Goal: Task Accomplishment & Management: Complete application form

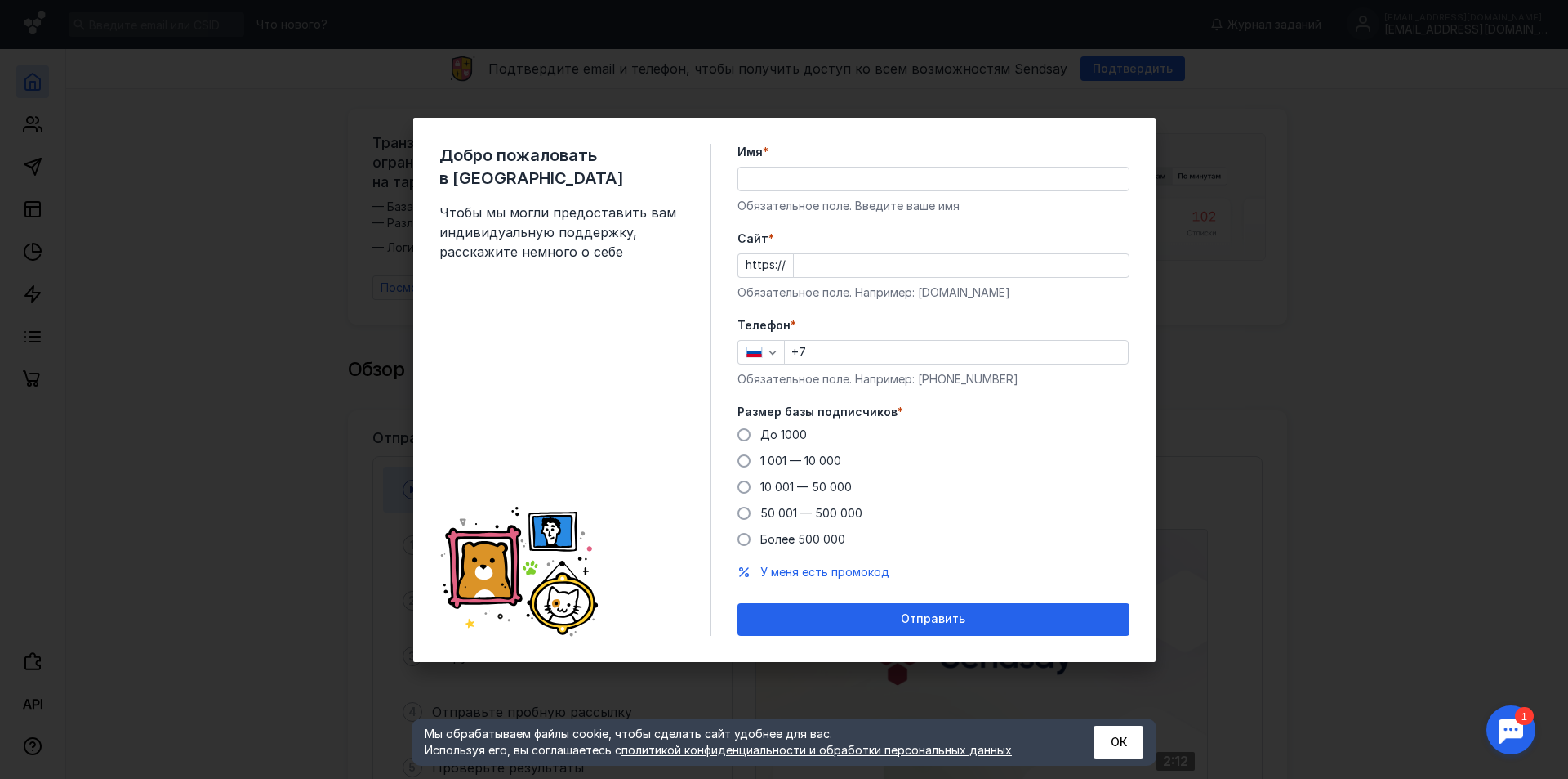
click at [781, 183] on input "Имя *" at bounding box center [934, 178] width 391 height 23
type input "[PERSON_NAME]"
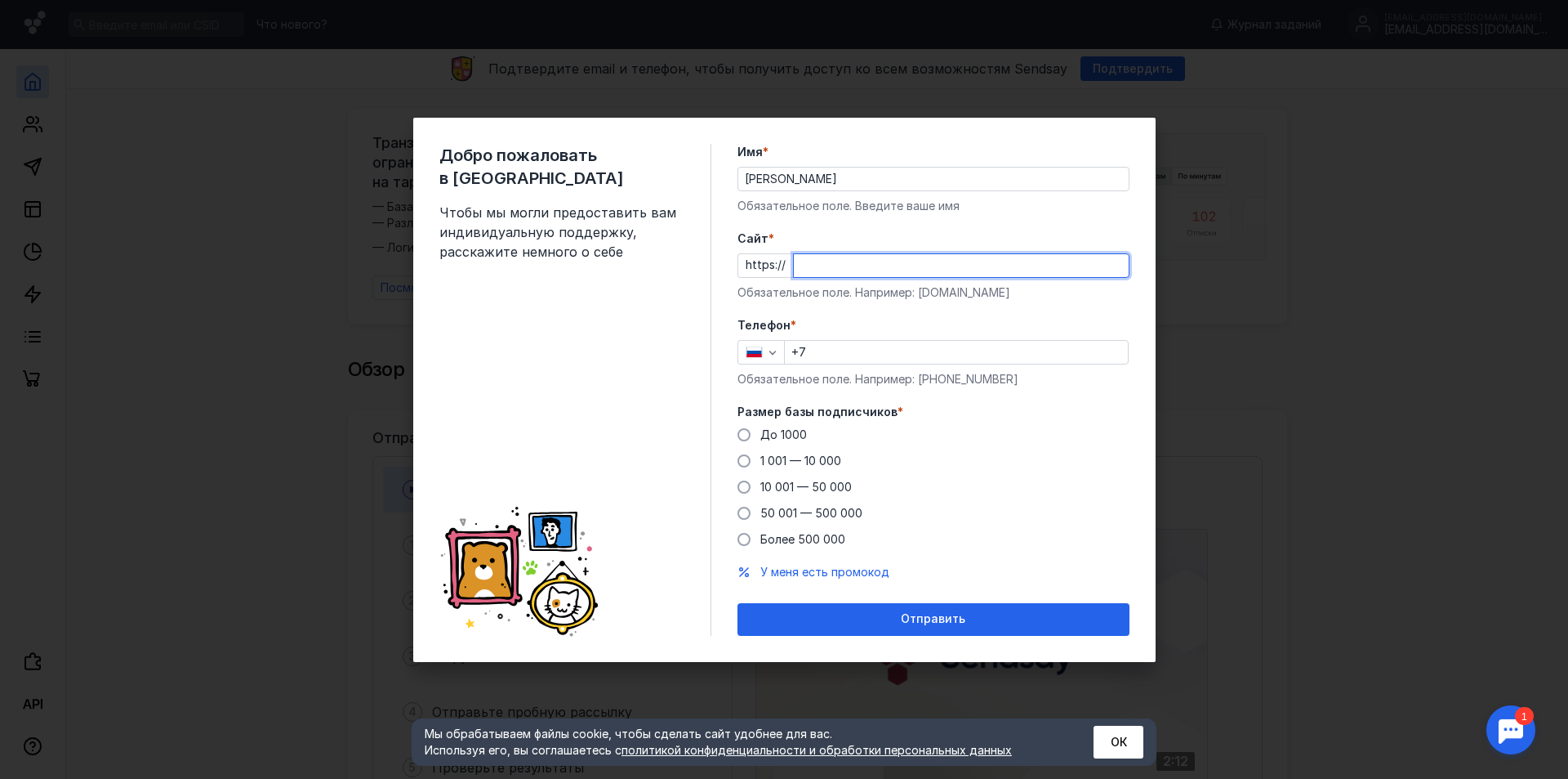
click at [820, 259] on input "Cайт *" at bounding box center [961, 265] width 335 height 23
click at [1259, 306] on div "Добро пожаловать в Sendsay Чтобы мы могли предоставить вам индивидуальную подде…" at bounding box center [784, 389] width 1568 height 779
click at [1108, 727] on button "ОК" at bounding box center [1118, 742] width 50 height 33
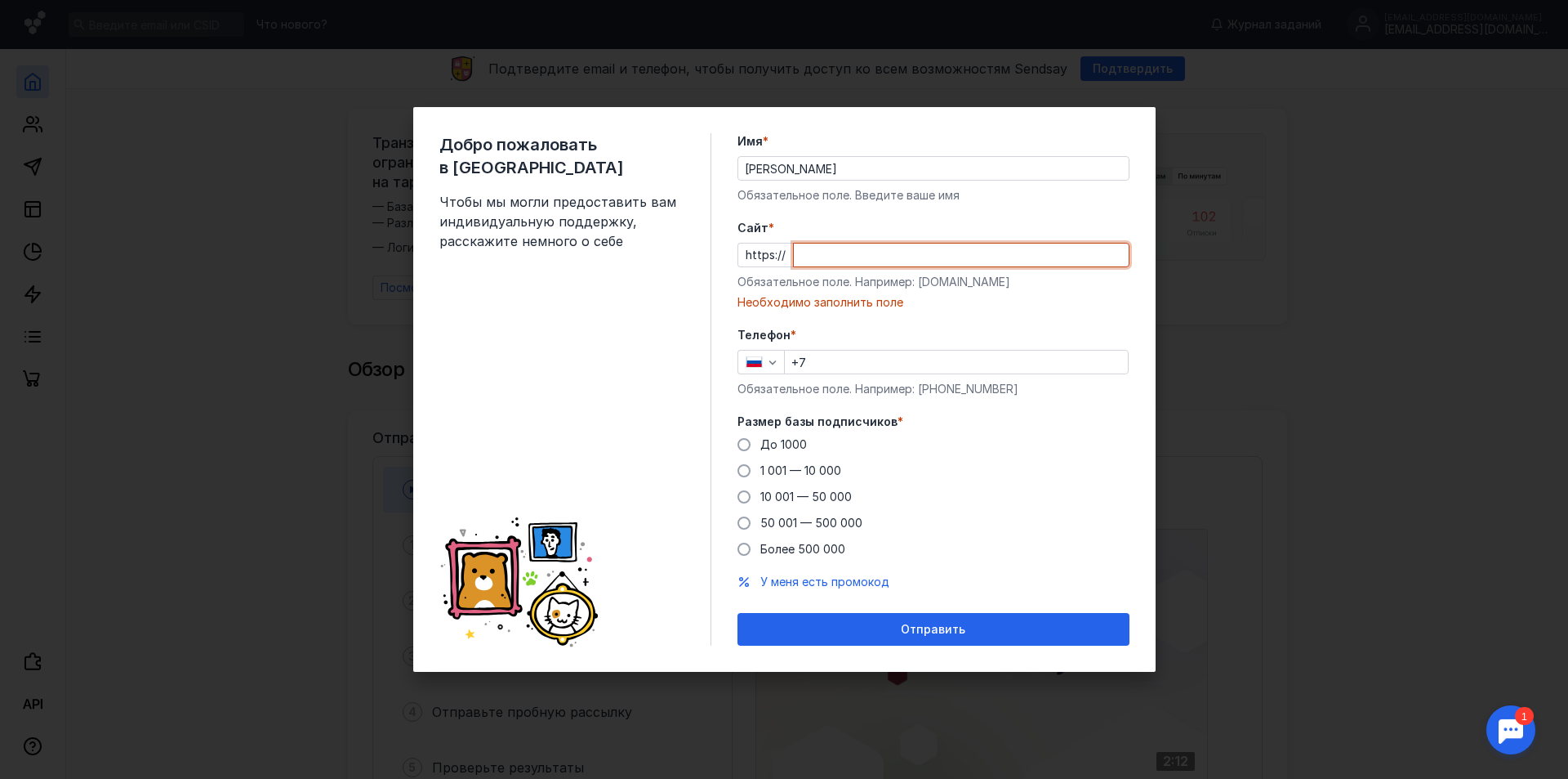
click at [819, 259] on input "Cайт *" at bounding box center [961, 255] width 335 height 23
paste input "[DOMAIN_NAME][URL]"
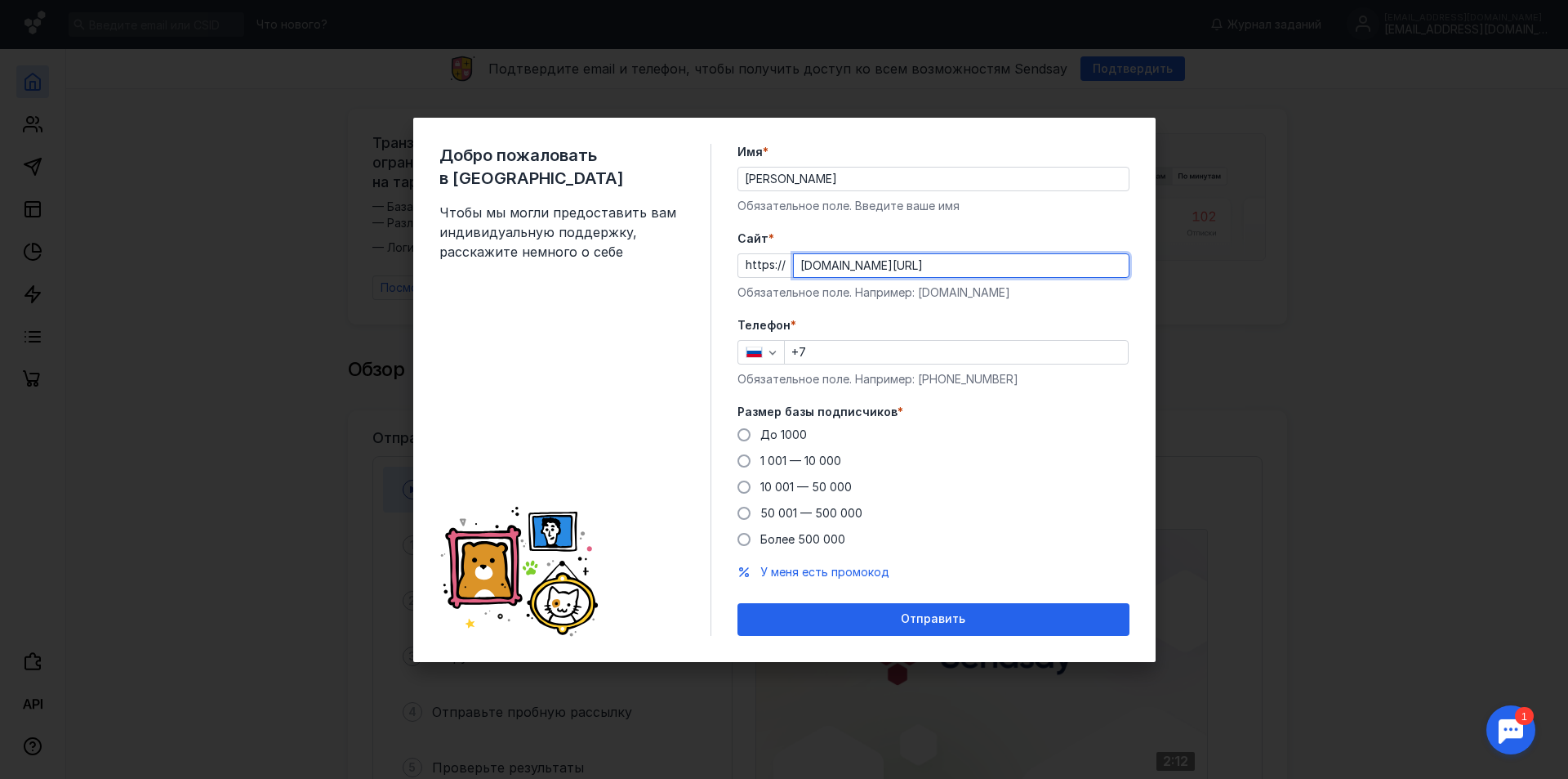
type input "[DOMAIN_NAME][URL]"
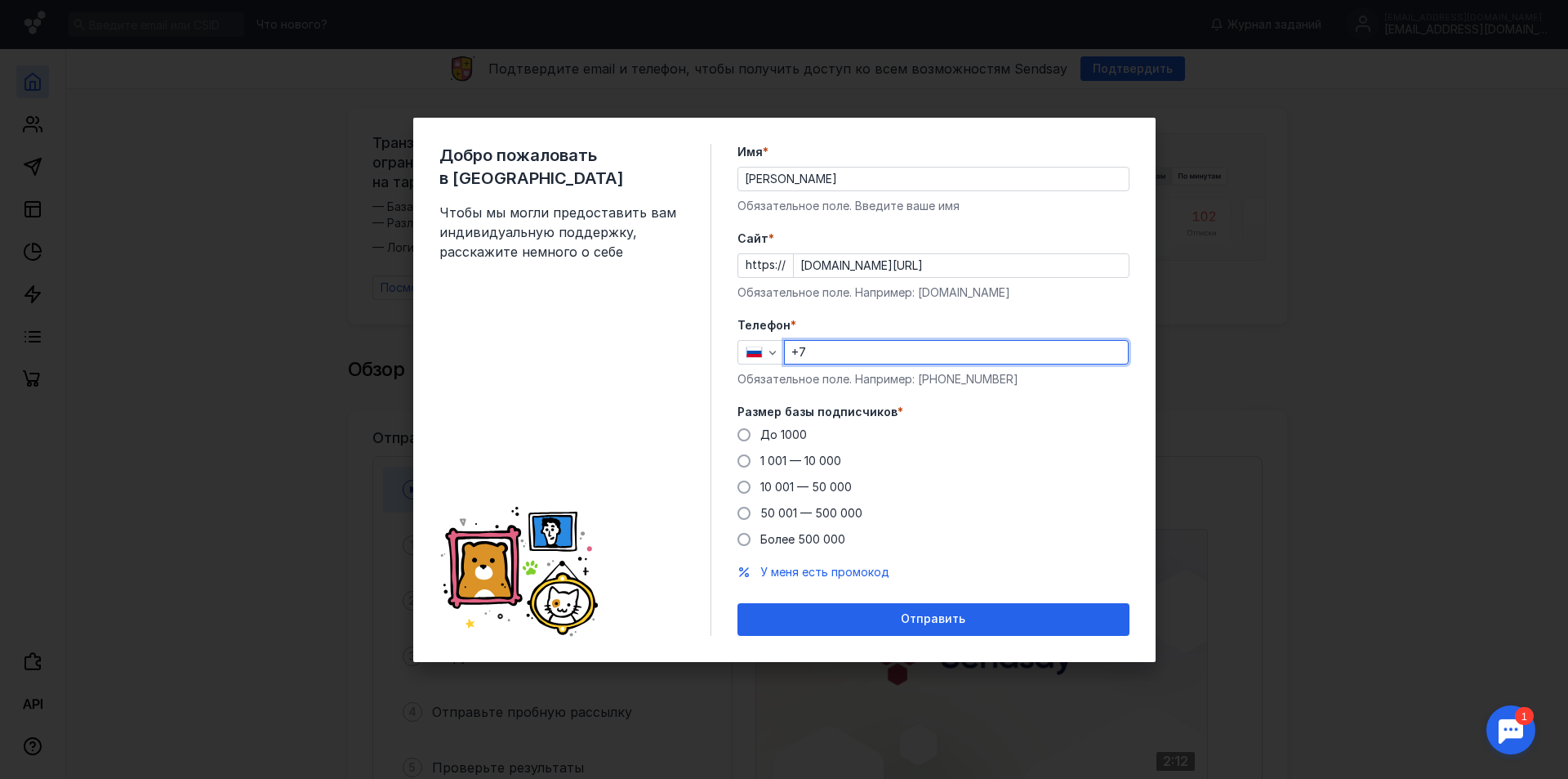
click at [844, 353] on input "+7" at bounding box center [956, 352] width 343 height 23
type input "[PHONE_NUMBER]"
click at [802, 431] on span "До 1000" at bounding box center [784, 434] width 47 height 14
click at [0, 0] on input "До 1000" at bounding box center [0, 0] width 0 height 0
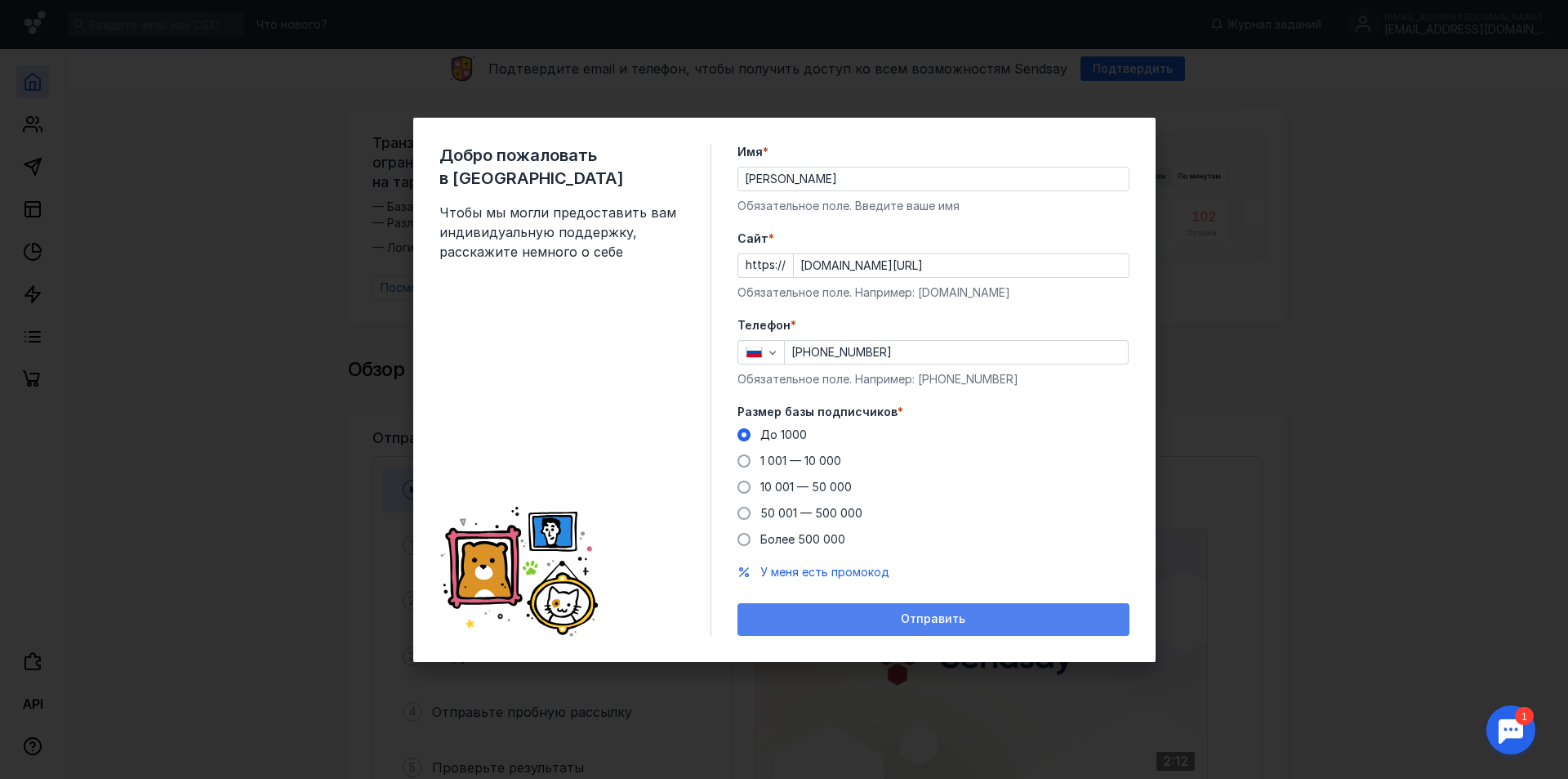
click at [905, 624] on span "Отправить" at bounding box center [933, 619] width 64 height 14
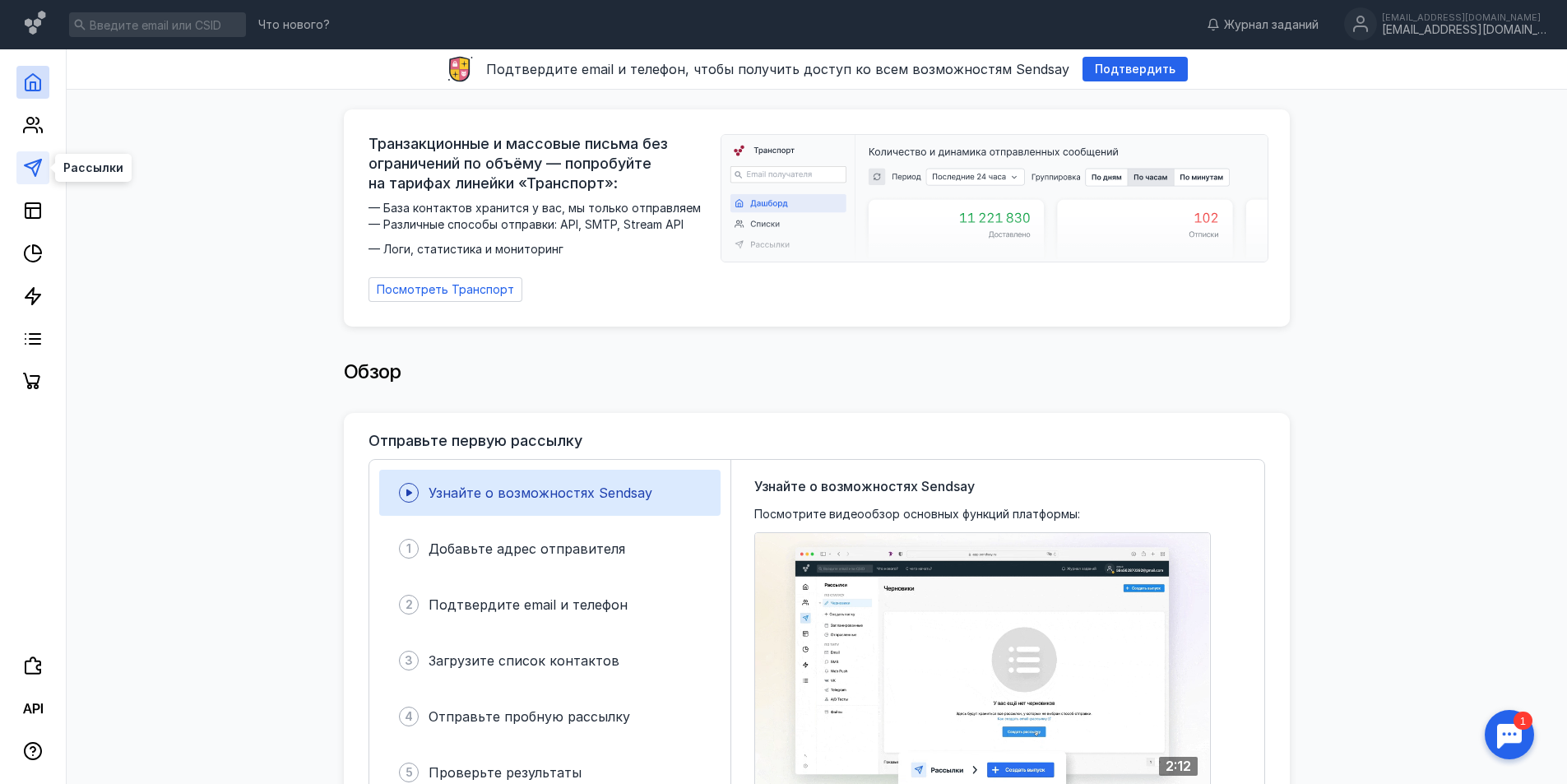
click at [27, 172] on icon at bounding box center [32, 167] width 20 height 20
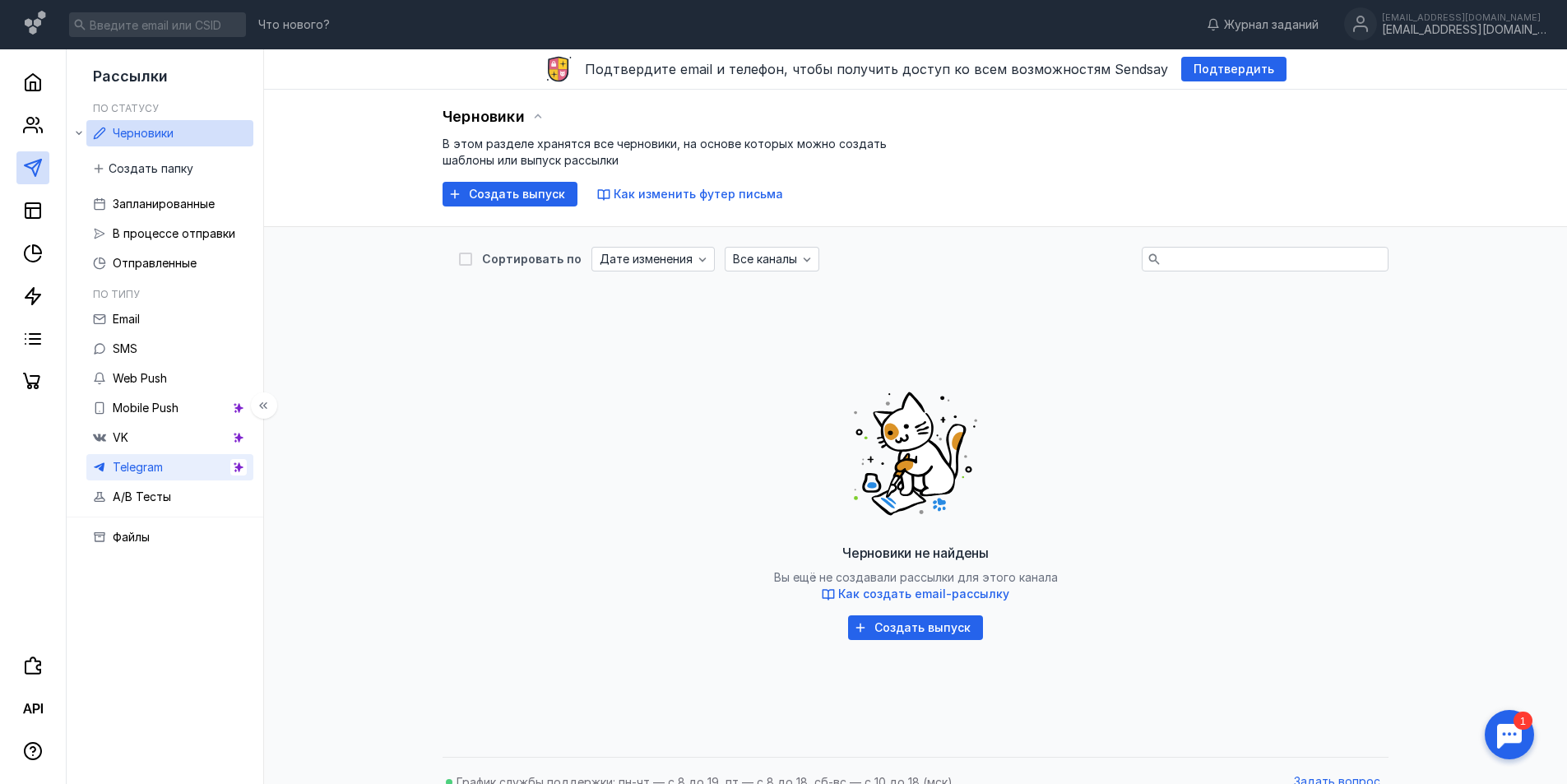
click at [195, 466] on link "Telegram" at bounding box center [170, 467] width 167 height 26
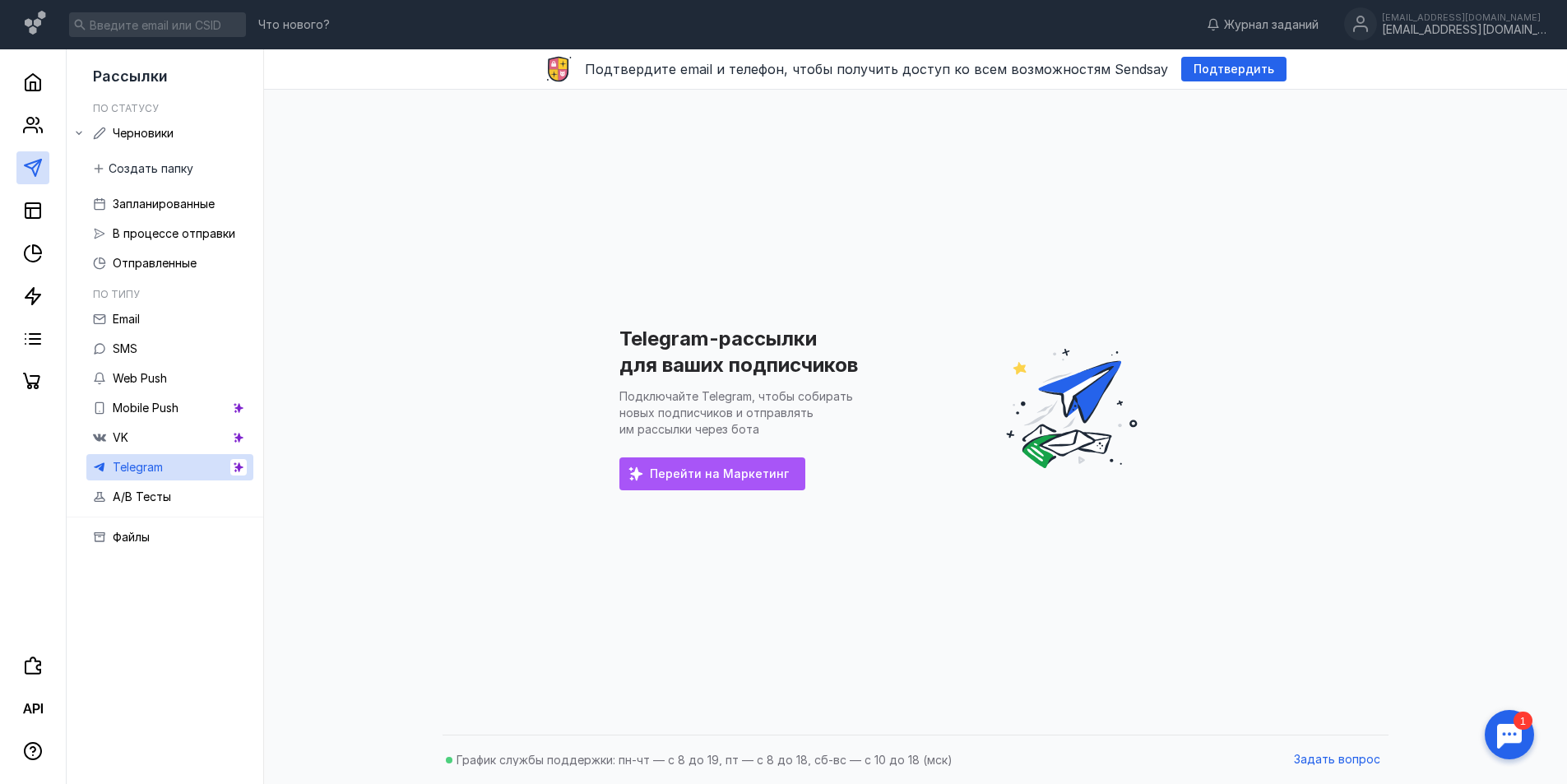
click at [714, 464] on div "Перейти на Маркетинг" at bounding box center [713, 474] width 186 height 33
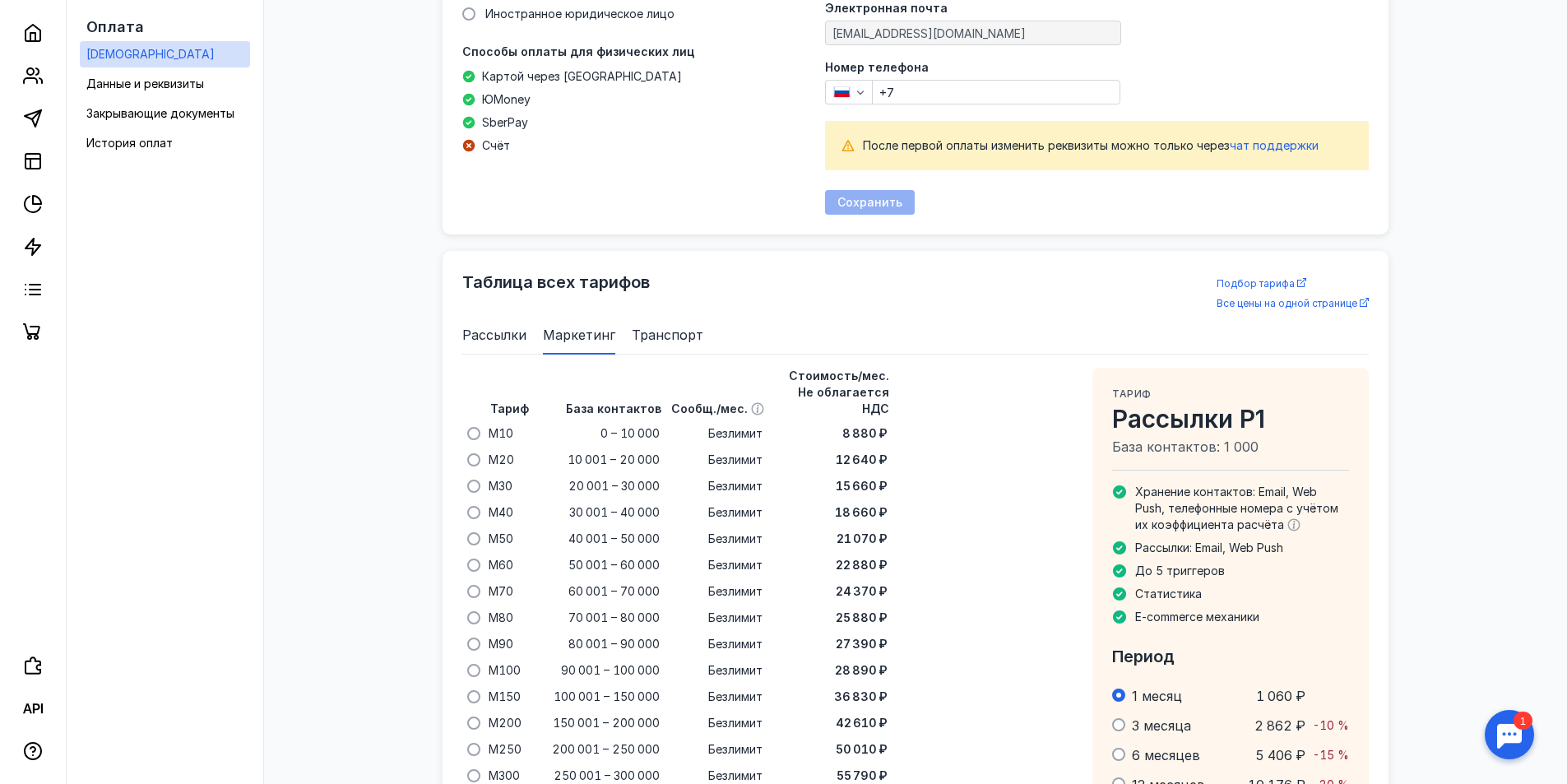
scroll to position [731, 0]
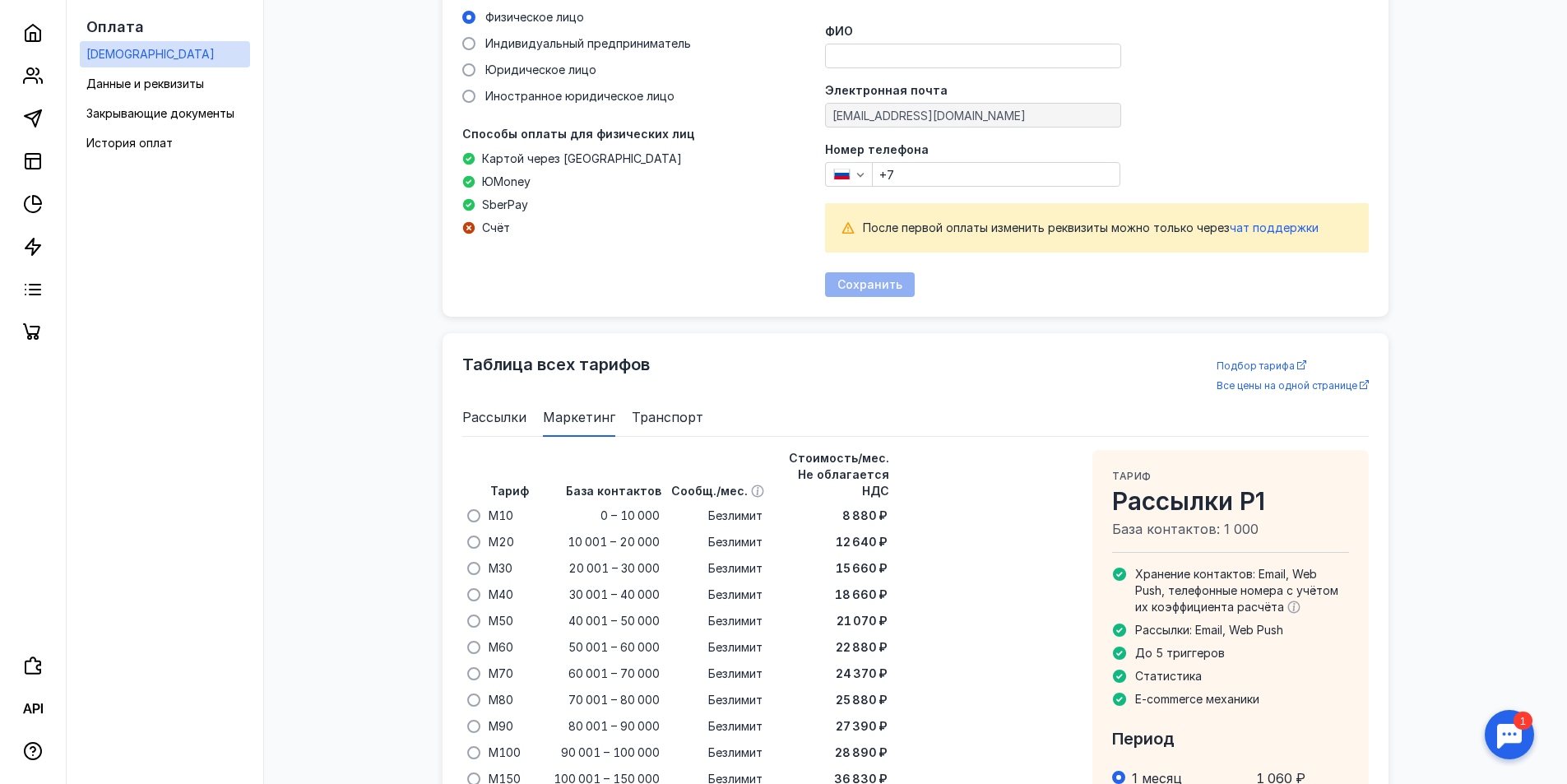
click at [493, 407] on span "Рассылки" at bounding box center [494, 417] width 64 height 20
click at [552, 409] on span "Маркетинг" at bounding box center [579, 417] width 73 height 20
click at [507, 421] on span "Рассылки" at bounding box center [494, 417] width 64 height 20
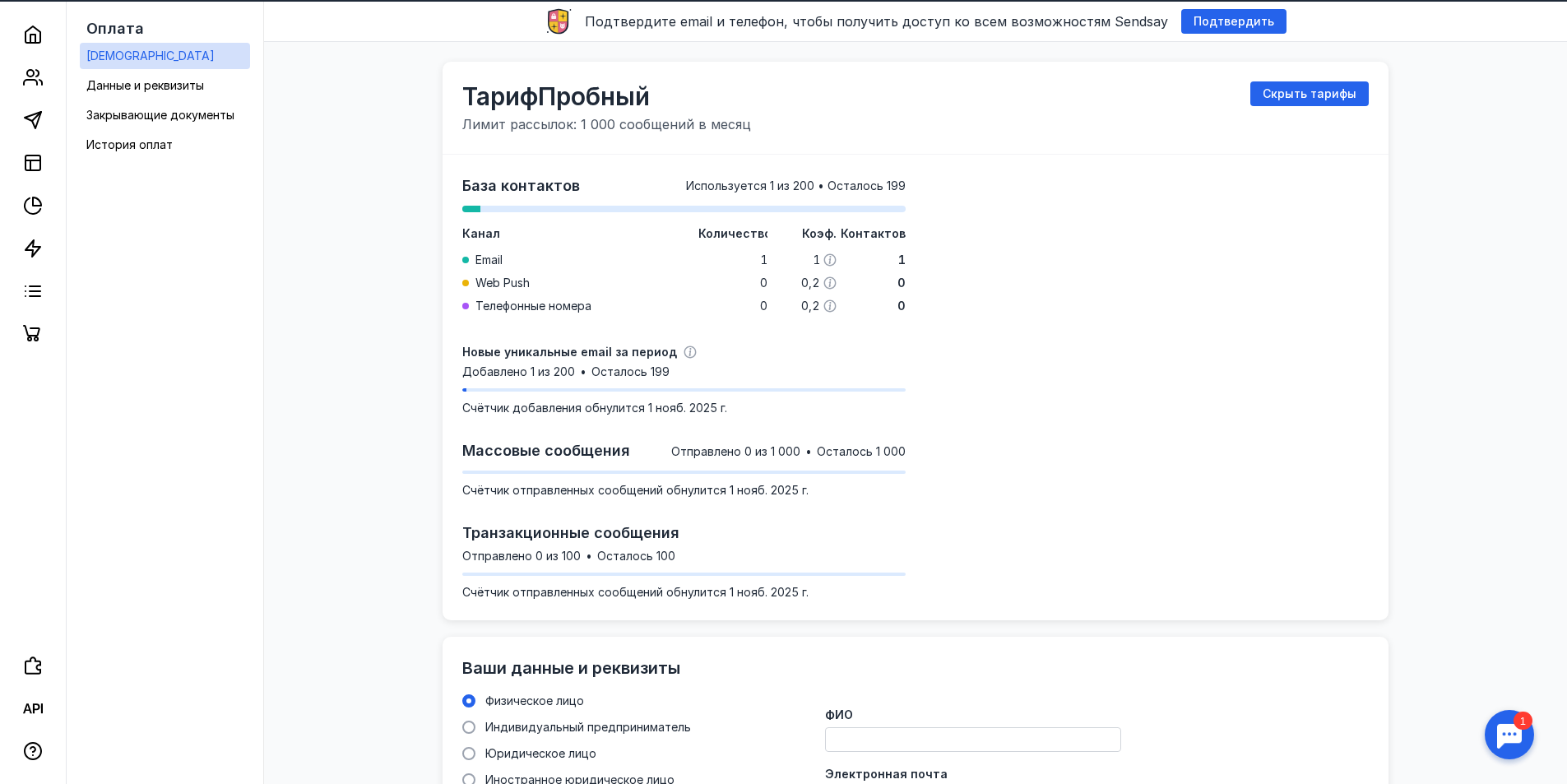
scroll to position [0, 0]
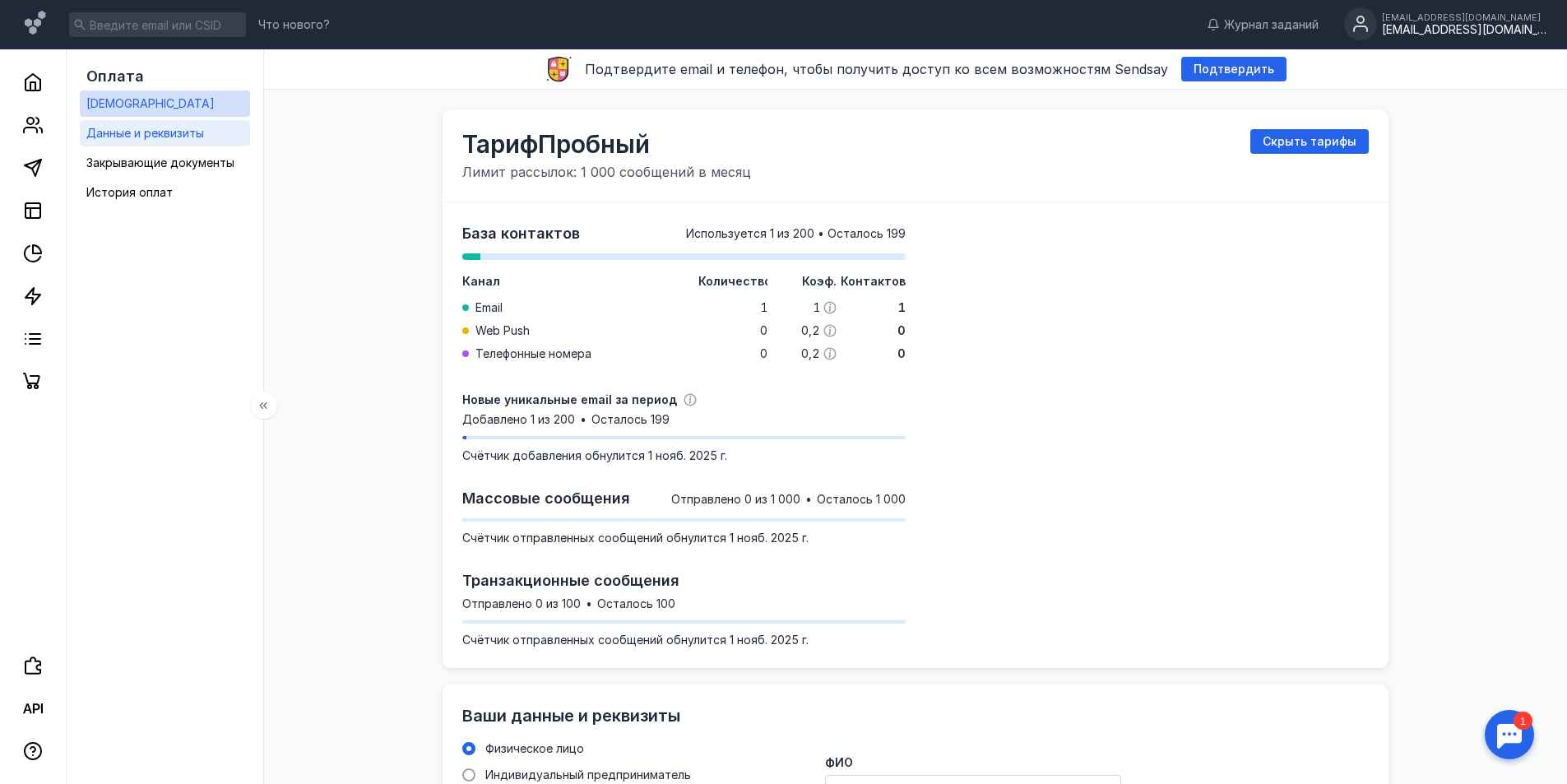
click at [138, 134] on span "Данные и реквизиты" at bounding box center [145, 133] width 117 height 14
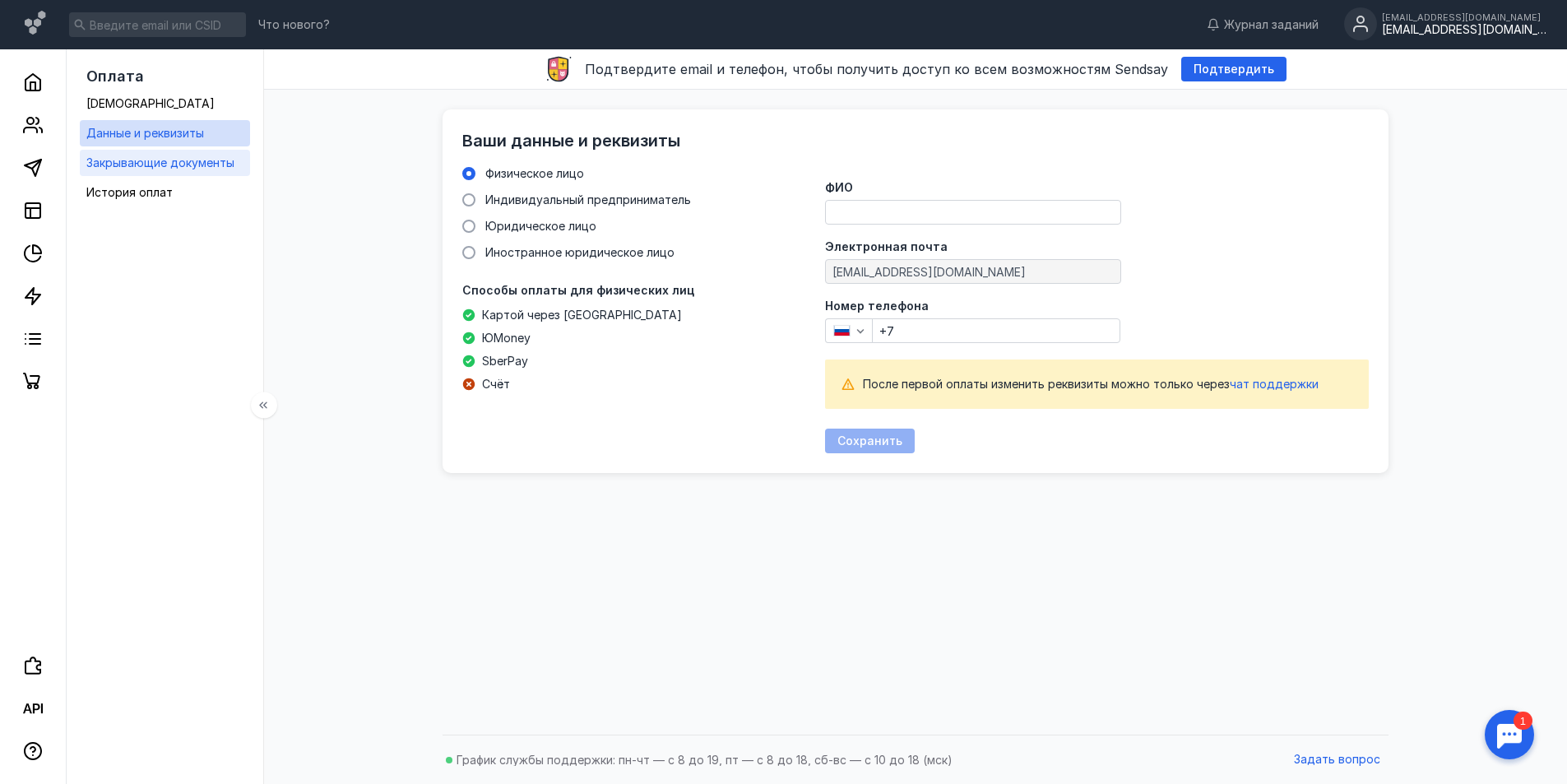
click at [128, 164] on span "Закрывающие документы" at bounding box center [160, 162] width 148 height 14
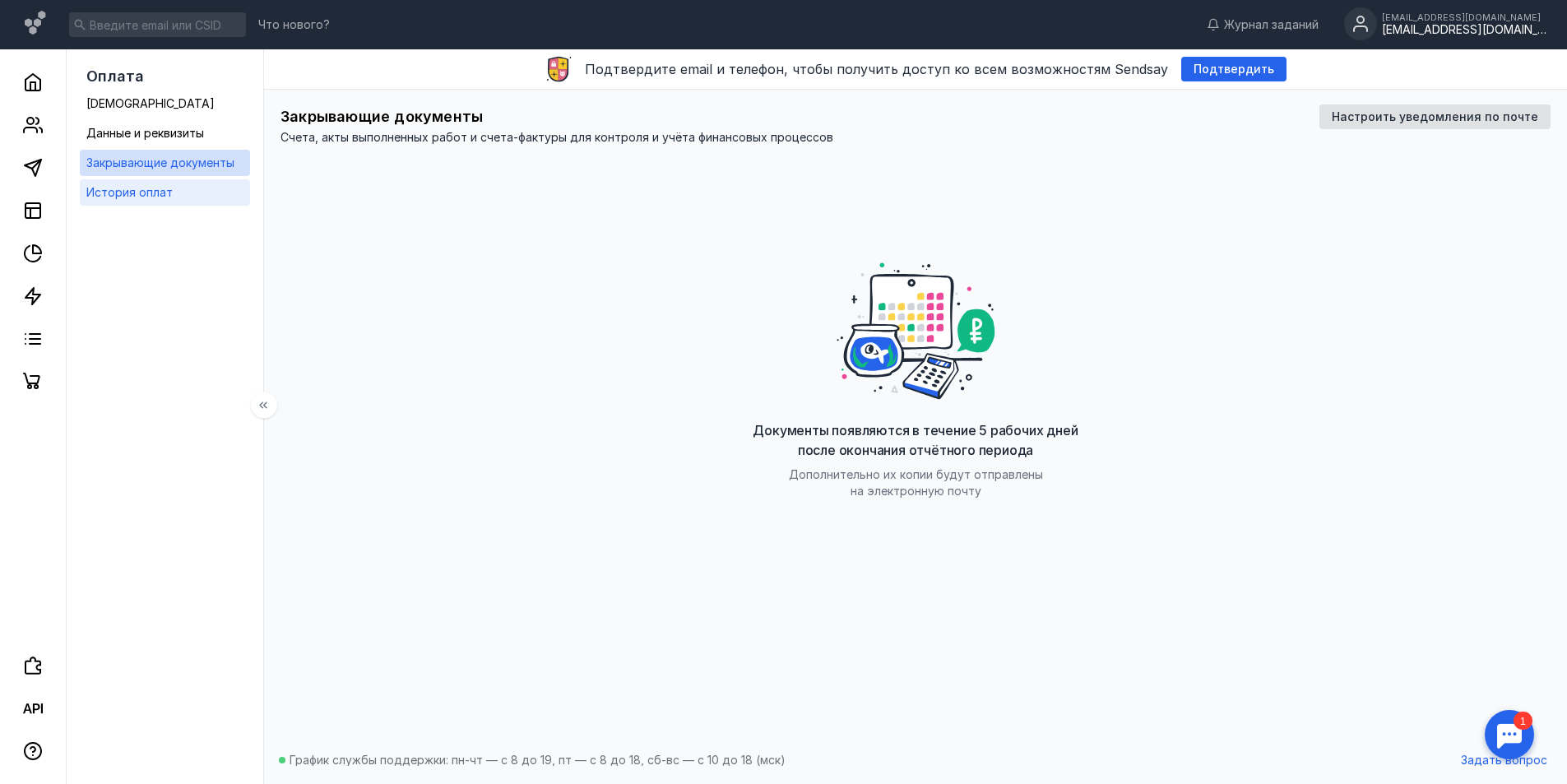
click at [121, 194] on span "История оплат" at bounding box center [130, 192] width 87 height 14
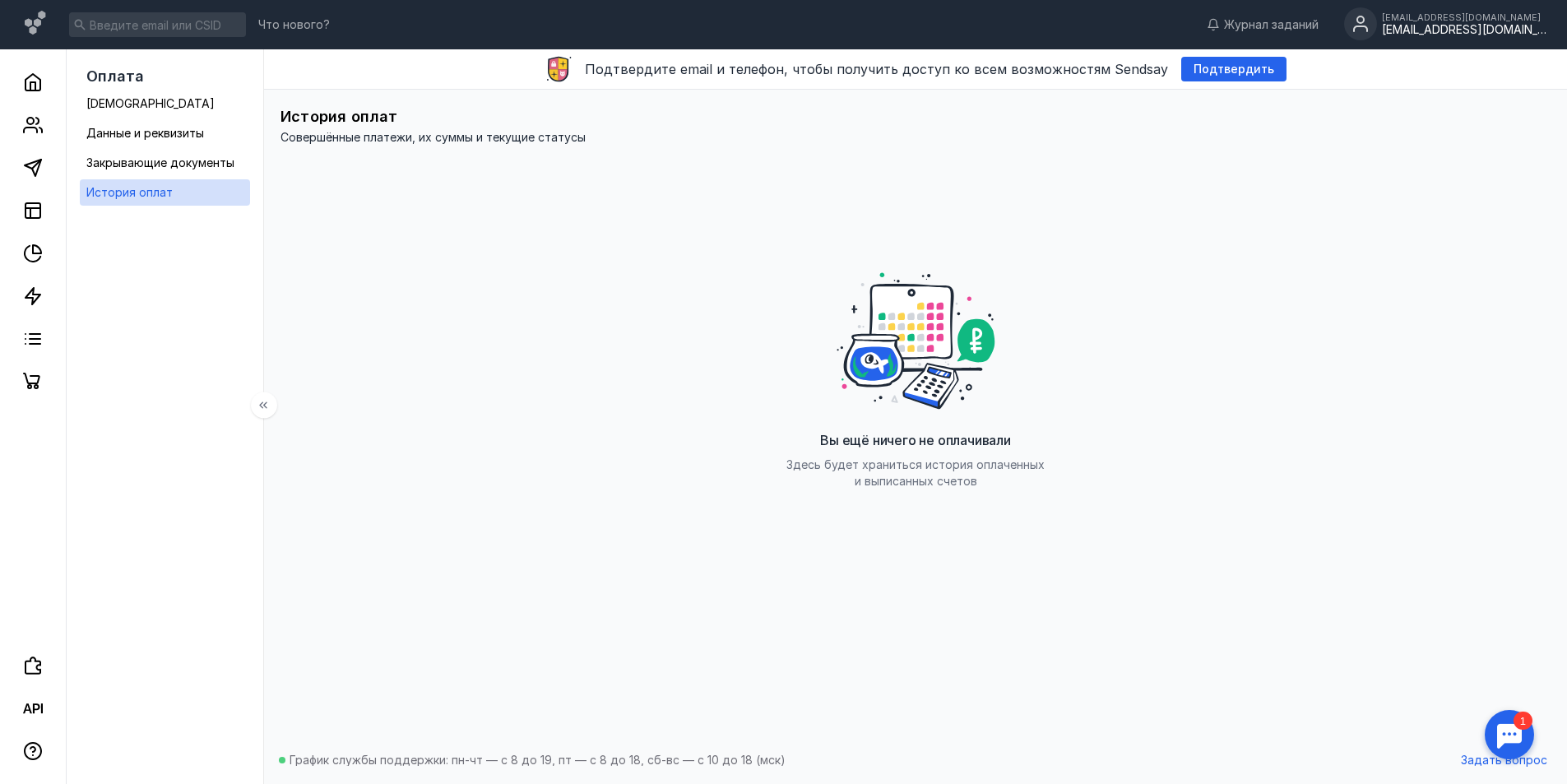
click at [101, 81] on span "Оплата" at bounding box center [116, 76] width 58 height 18
click at [36, 76] on icon at bounding box center [32, 81] width 15 height 17
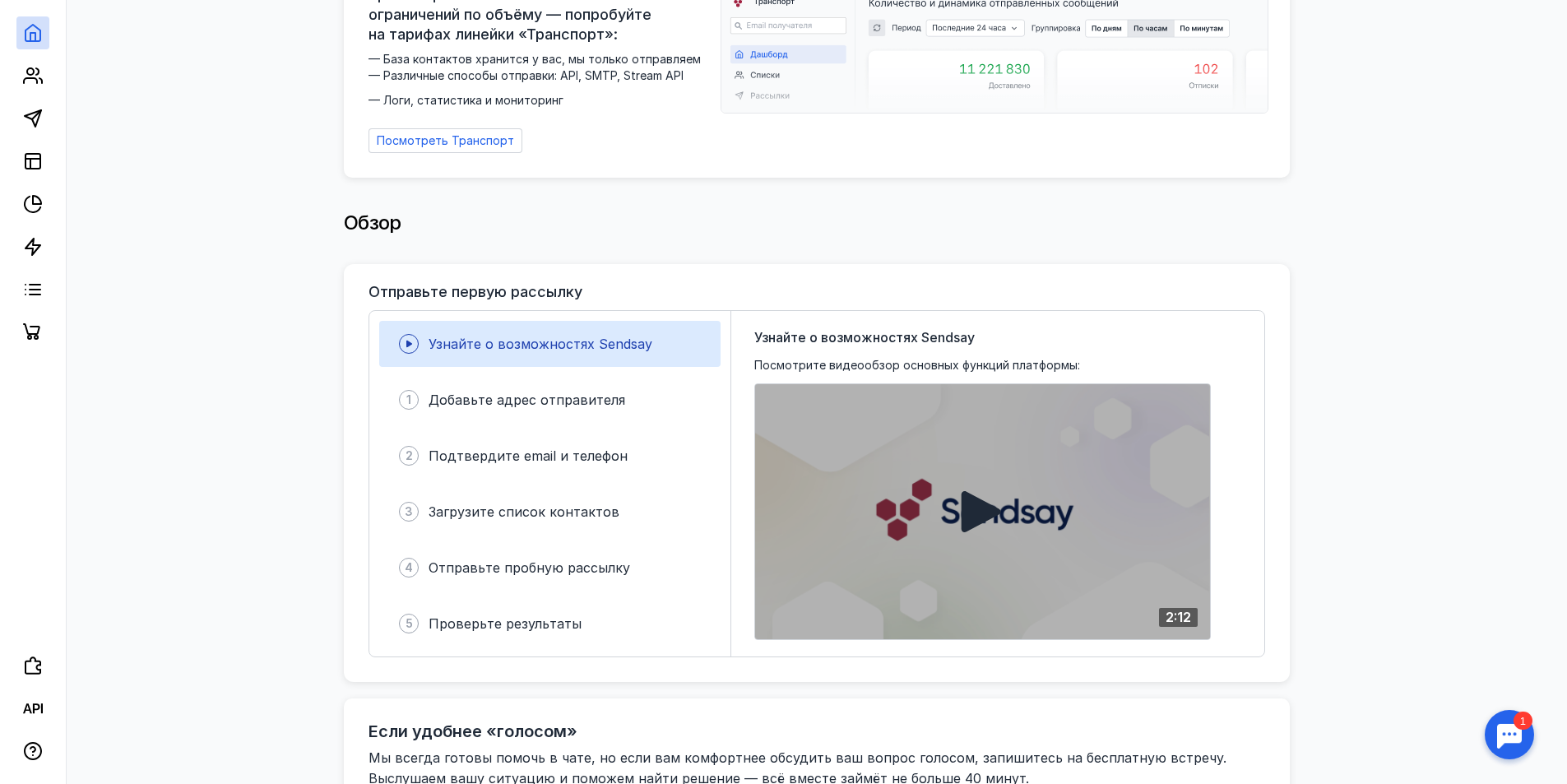
scroll to position [165, 0]
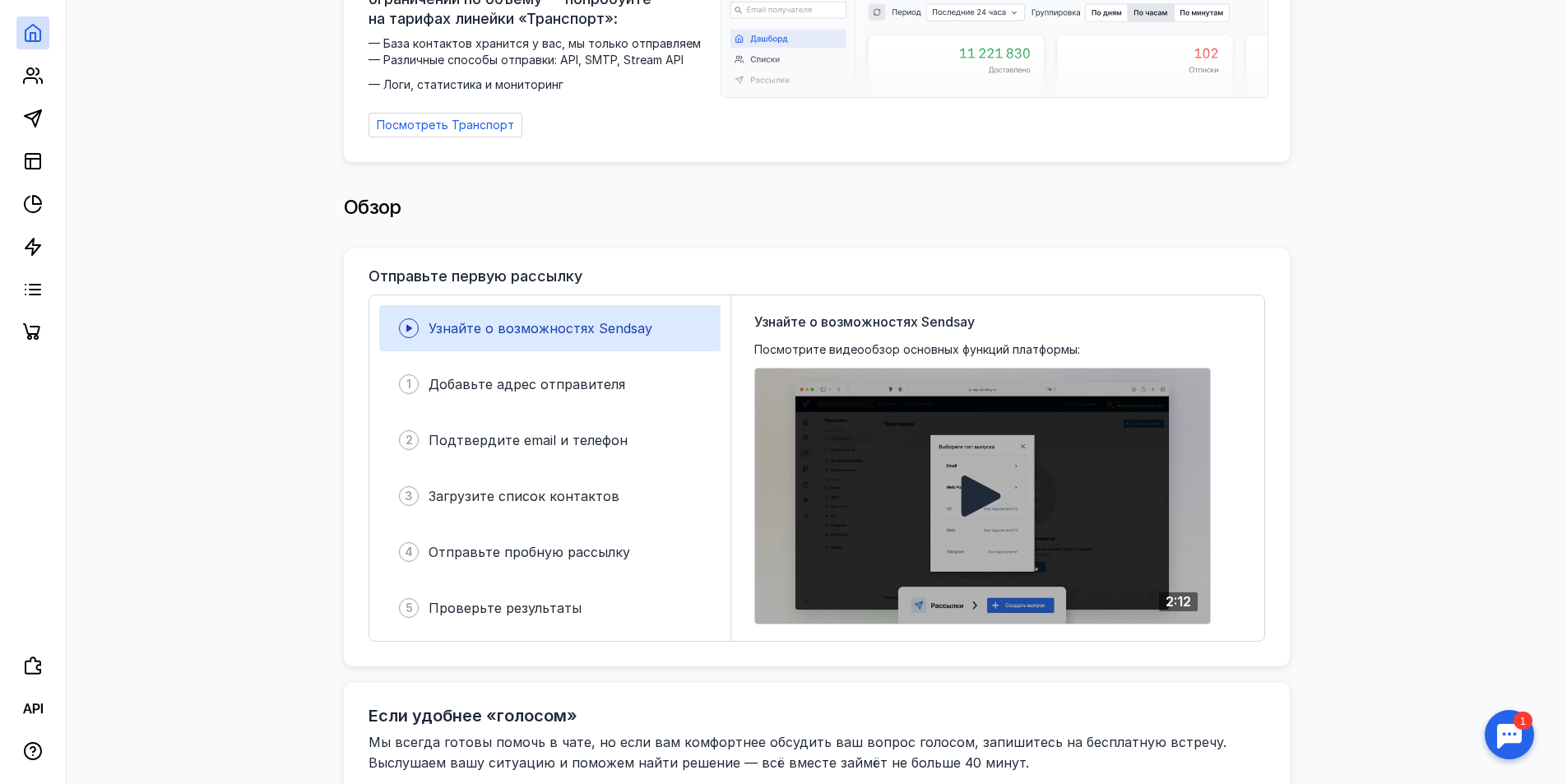
click at [982, 493] on icon at bounding box center [981, 496] width 39 height 41
